Goal: Task Accomplishment & Management: Use online tool/utility

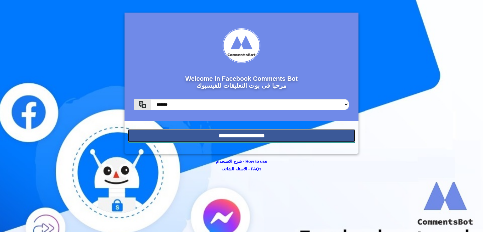
click at [285, 135] on input "**********" at bounding box center [241, 136] width 227 height 14
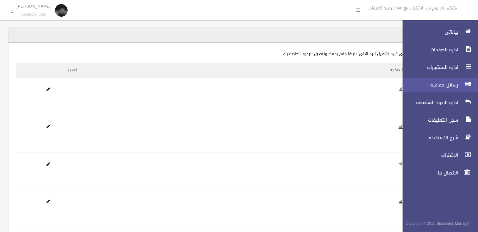
click at [456, 83] on span "رسائل جماعيه" at bounding box center [428, 85] width 63 height 6
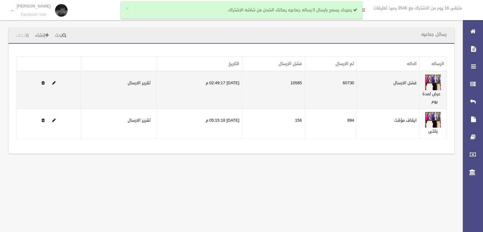
click at [407, 84] on label "فشل الارسال" at bounding box center [404, 83] width 23 height 8
click at [404, 81] on label "فشل الارسال" at bounding box center [404, 83] width 23 height 8
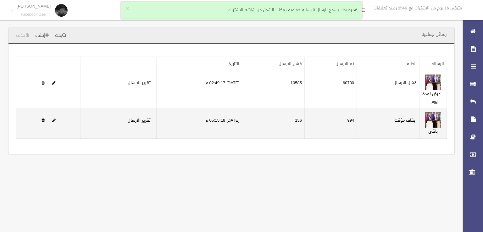
click at [392, 117] on td "ايقاف مؤقت" at bounding box center [388, 124] width 63 height 30
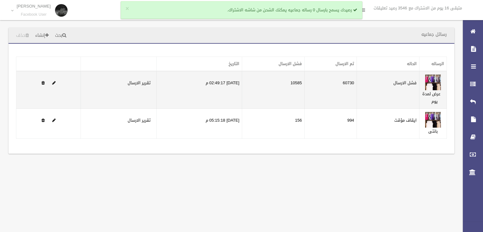
click at [415, 82] on label "فشل الارسال" at bounding box center [404, 83] width 23 height 8
click at [412, 83] on label "فشل الارسال" at bounding box center [404, 83] width 23 height 8
click at [51, 82] on td at bounding box center [48, 90] width 64 height 38
click at [53, 82] on span at bounding box center [53, 83] width 3 height 4
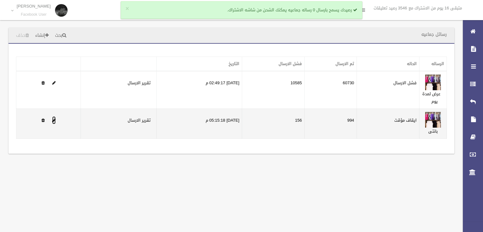
click at [55, 119] on span at bounding box center [53, 120] width 3 height 4
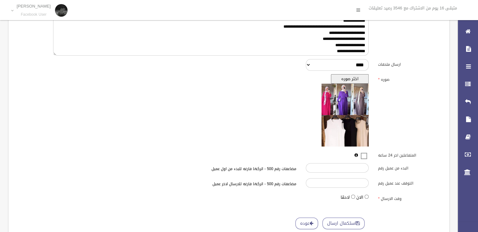
scroll to position [159, 0]
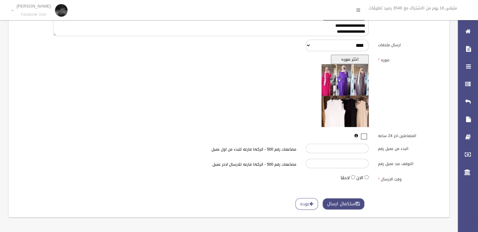
click at [357, 206] on button "استكمال ارسال" at bounding box center [343, 204] width 42 height 12
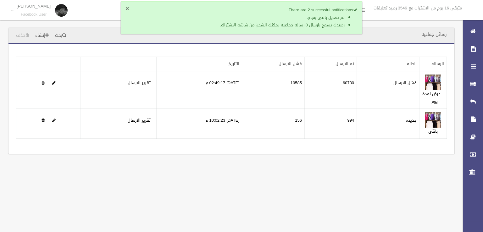
click at [127, 7] on button "×" at bounding box center [126, 9] width 3 height 6
